Goal: Check status: Check status

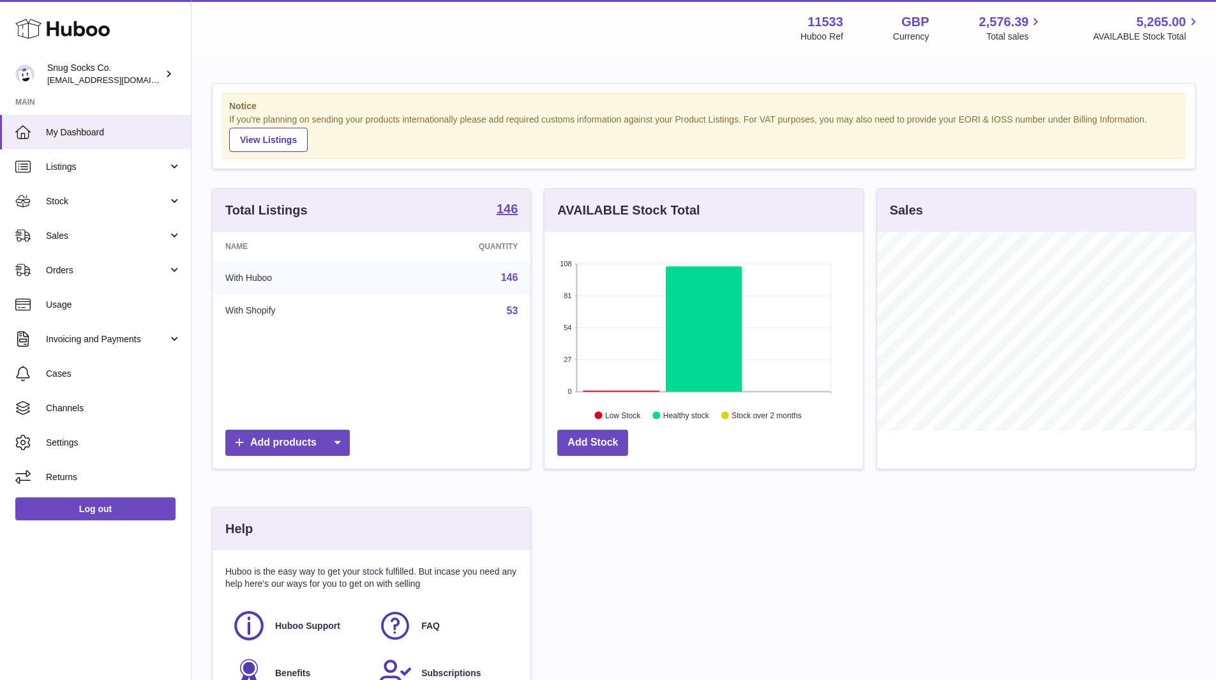
scroll to position [199, 318]
click at [66, 385] on link "Cases" at bounding box center [95, 373] width 191 height 34
click at [79, 198] on span "Stock" at bounding box center [107, 201] width 122 height 12
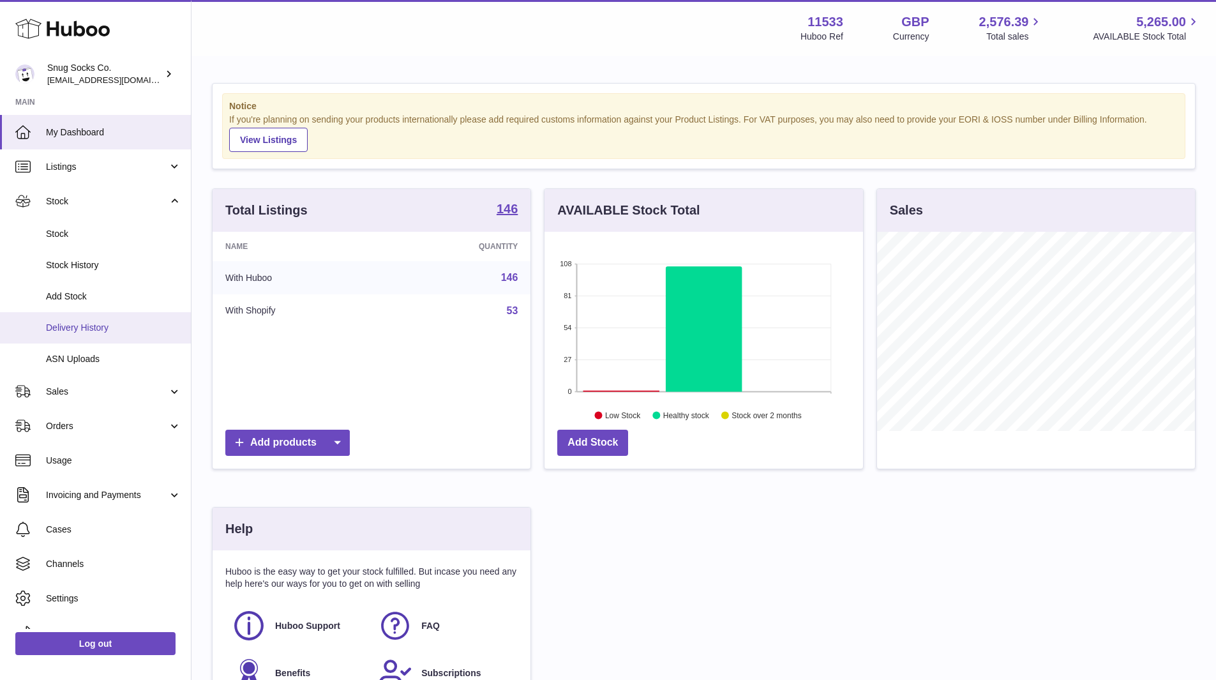
click at [85, 331] on span "Delivery History" at bounding box center [113, 328] width 135 height 12
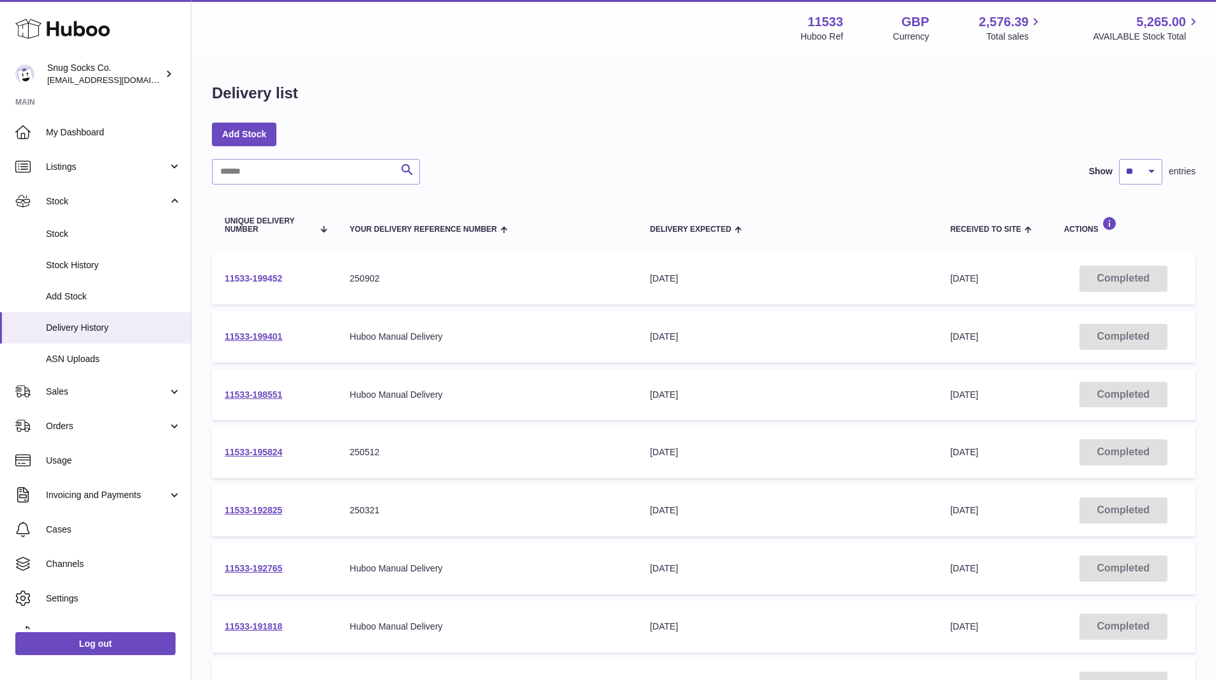
click at [259, 279] on link "11533-199452" at bounding box center [253, 278] width 57 height 10
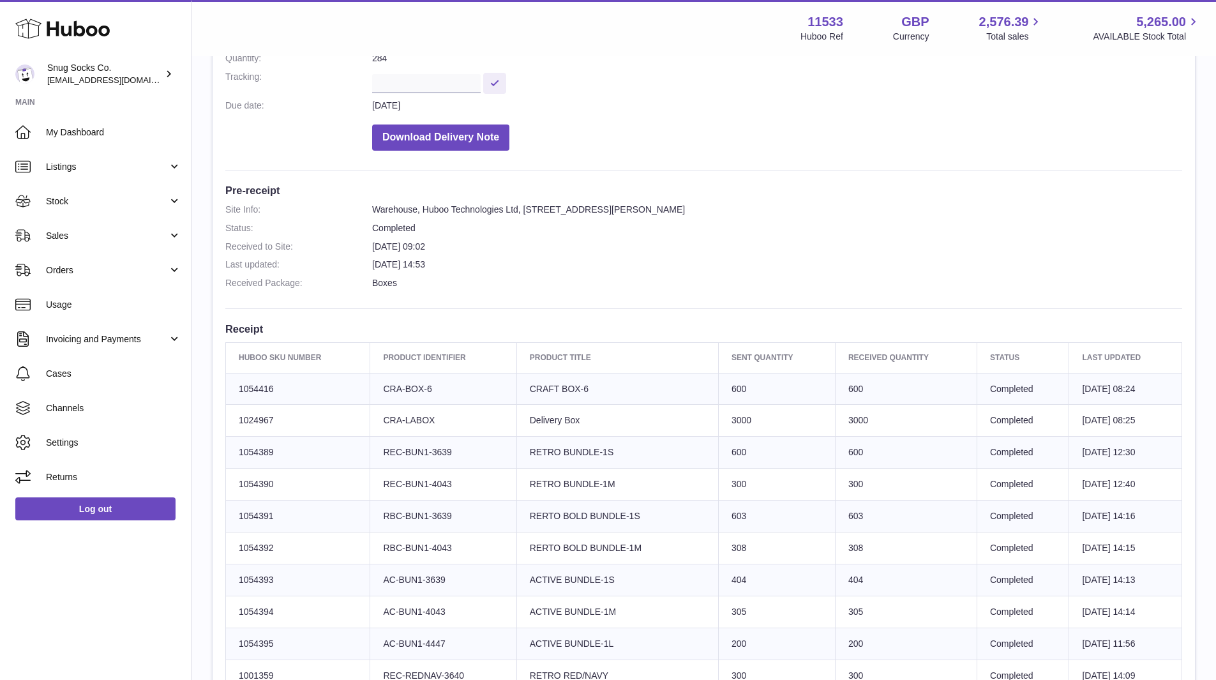
scroll to position [319, 0]
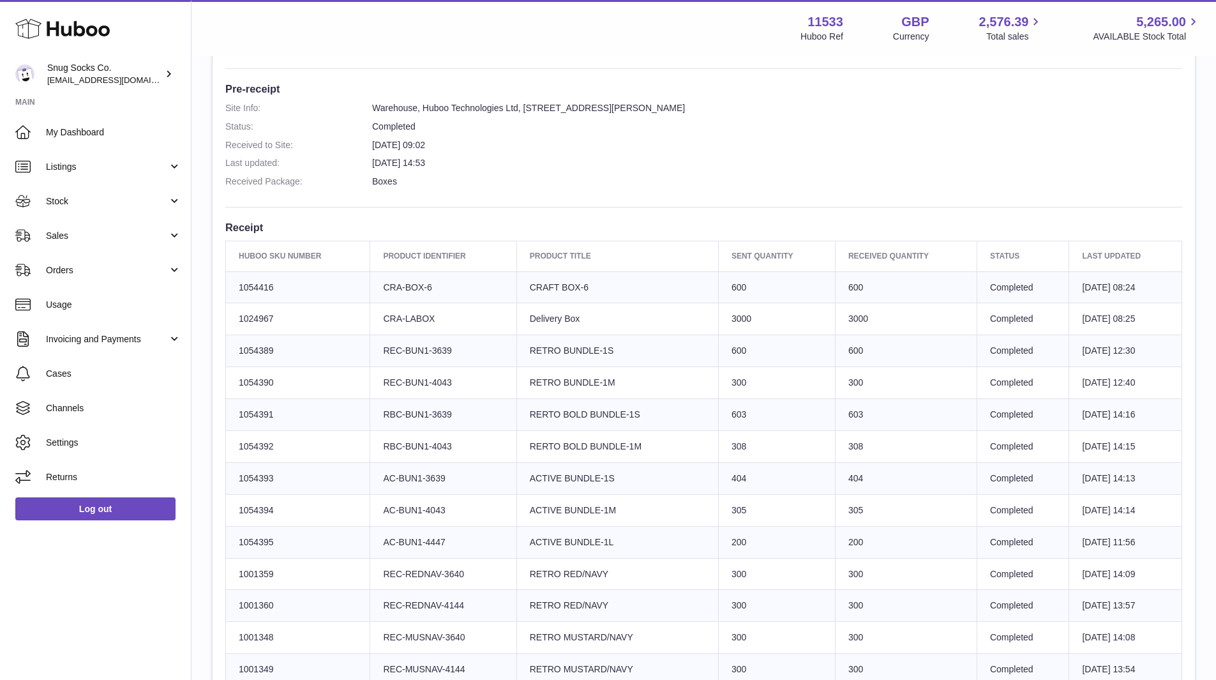
drag, startPoint x: 433, startPoint y: 292, endPoint x: 382, endPoint y: 295, distance: 51.2
click at [382, 295] on td "Client Identifier CRA-BOX-6" at bounding box center [443, 287] width 146 height 32
copy td "CRA-BOX-6"
